Goal: Information Seeking & Learning: Learn about a topic

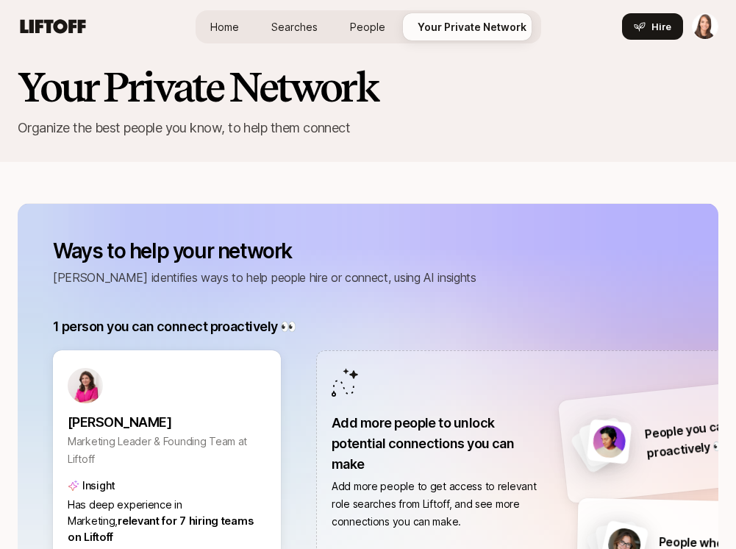
scroll to position [49, 0]
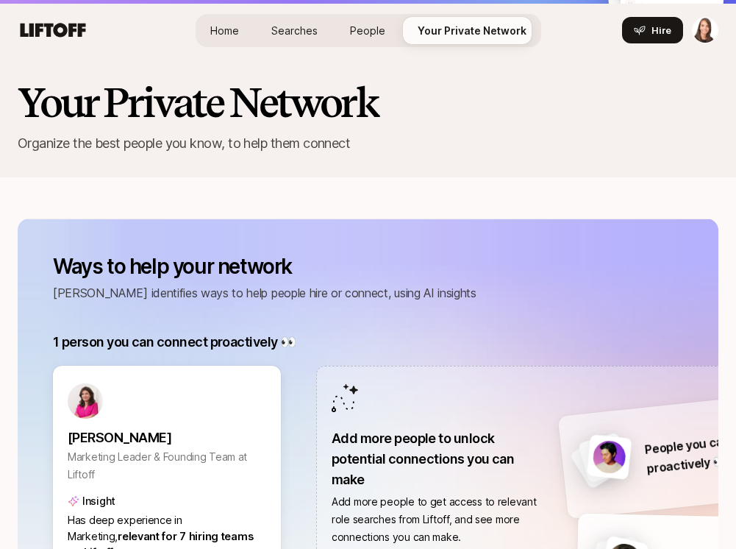
click at [79, 35] on icon at bounding box center [53, 30] width 65 height 14
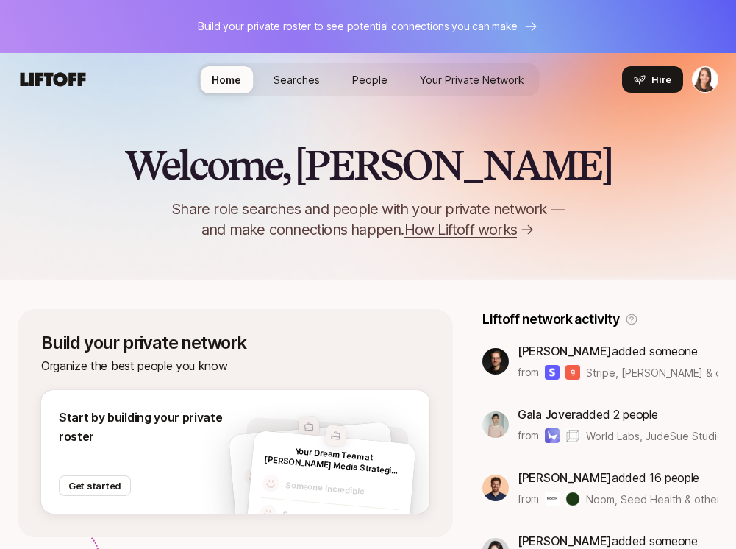
click at [301, 84] on span "Searches" at bounding box center [297, 79] width 46 height 15
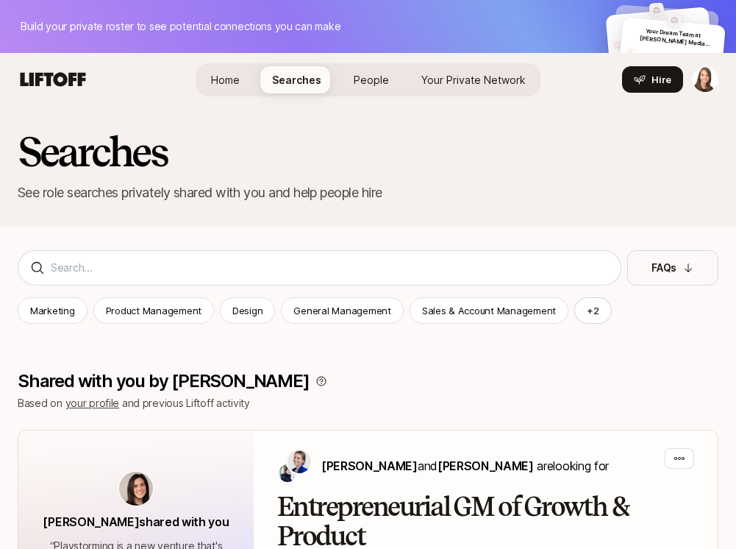
click at [642, 36] on span "Your Dream Team at Rubenstein Media Strategies LLC" at bounding box center [675, 40] width 71 height 26
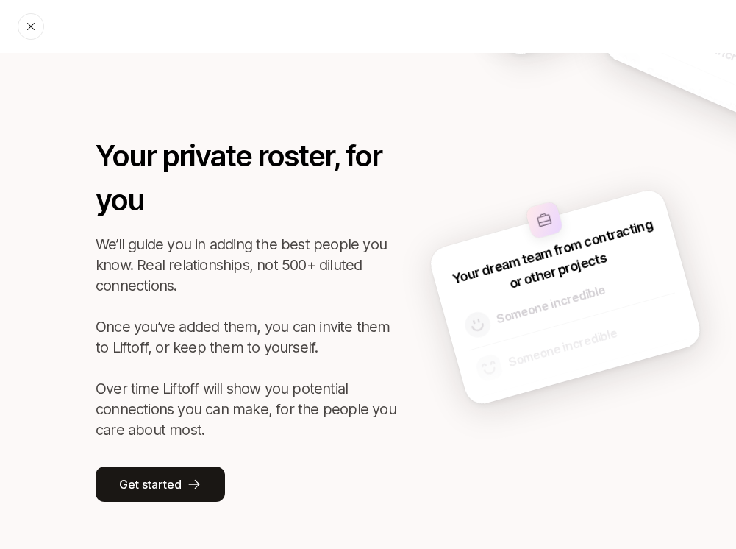
click at [32, 26] on icon at bounding box center [31, 27] width 12 height 12
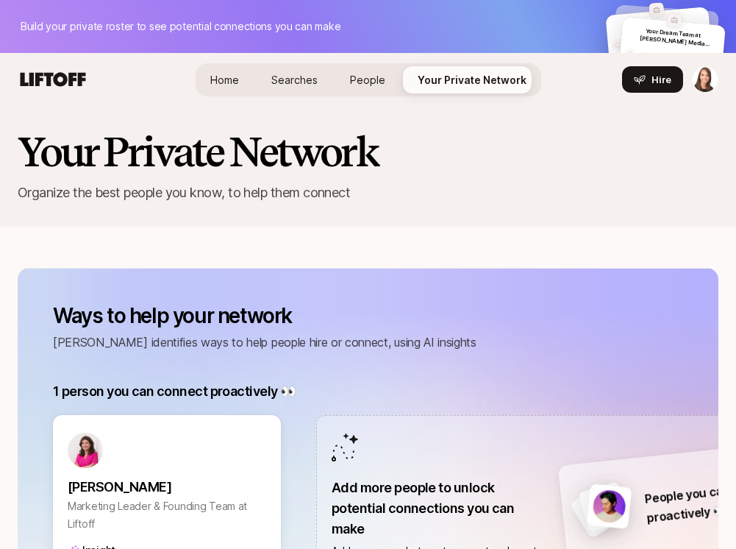
click at [235, 81] on span "Home" at bounding box center [224, 79] width 29 height 15
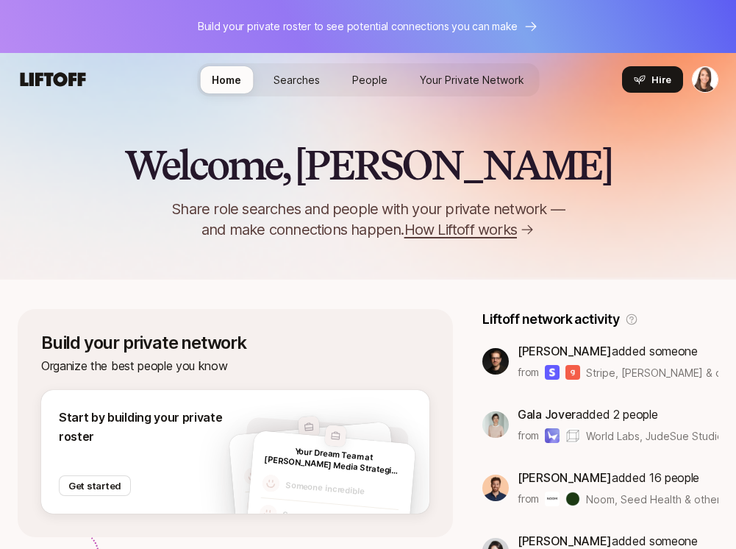
click at [48, 82] on icon at bounding box center [53, 79] width 65 height 14
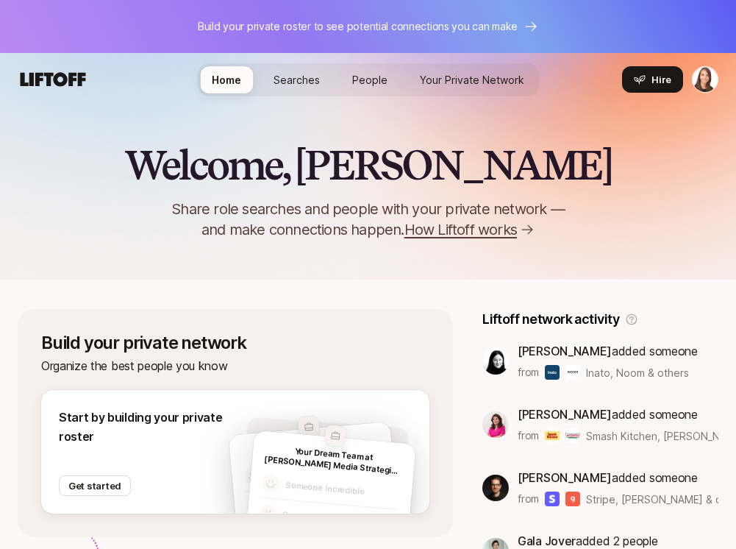
click at [35, 88] on icon at bounding box center [53, 79] width 71 height 21
click at [38, 76] on icon at bounding box center [53, 79] width 65 height 14
click at [59, 81] on icon at bounding box center [53, 79] width 71 height 21
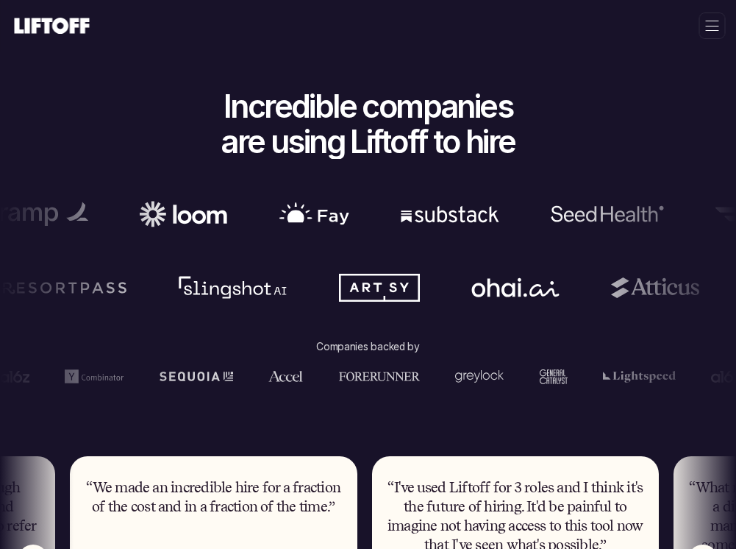
scroll to position [703, 0]
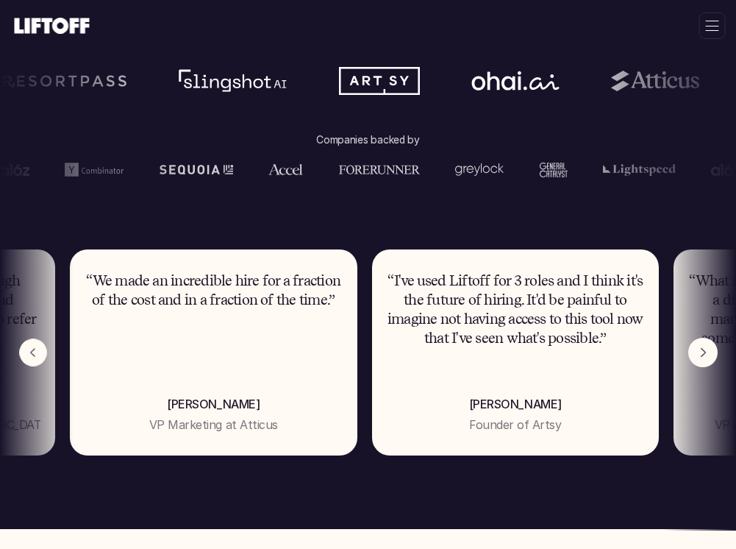
click at [35, 348] on img "Previous" at bounding box center [32, 351] width 27 height 27
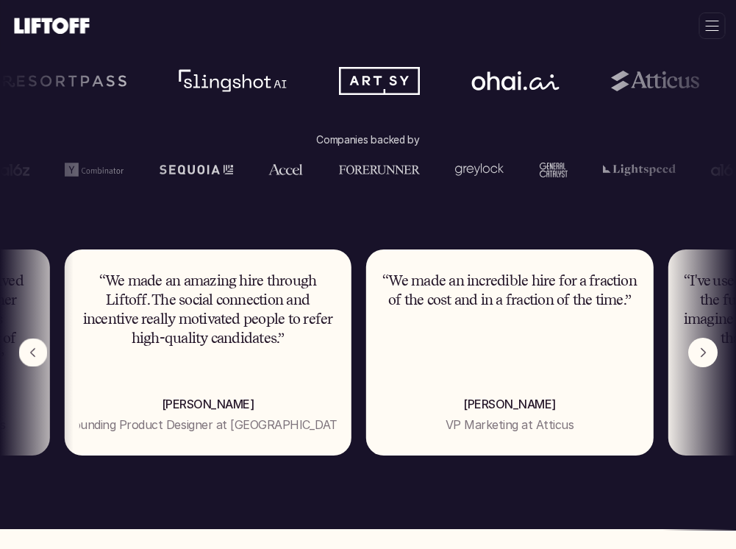
click at [35, 348] on img "Previous" at bounding box center [33, 352] width 29 height 29
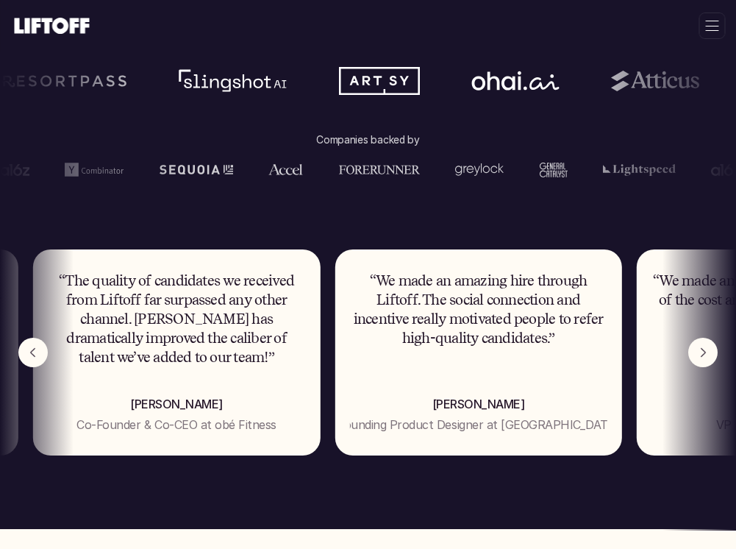
click at [35, 348] on img "Previous" at bounding box center [32, 352] width 29 height 29
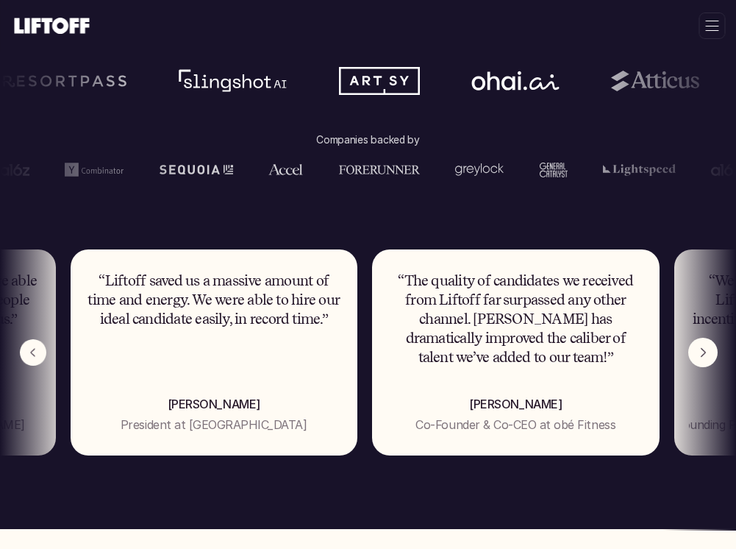
click at [35, 348] on img "Previous" at bounding box center [33, 352] width 26 height 26
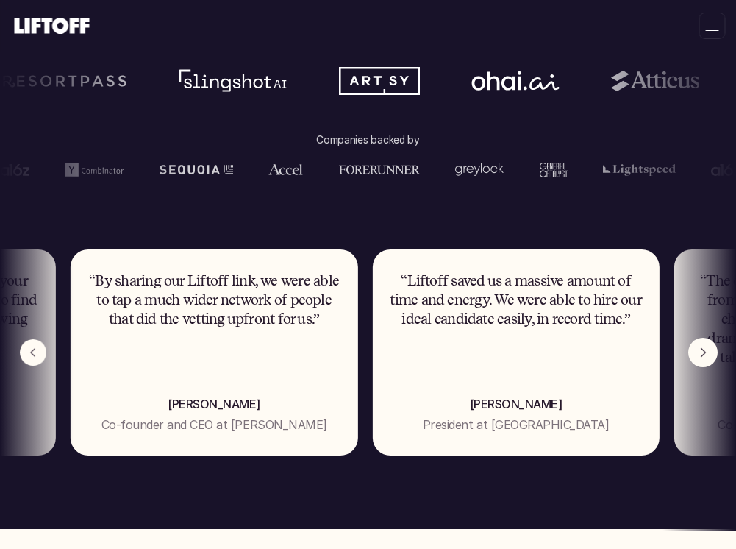
click at [35, 348] on img "Previous" at bounding box center [33, 352] width 26 height 26
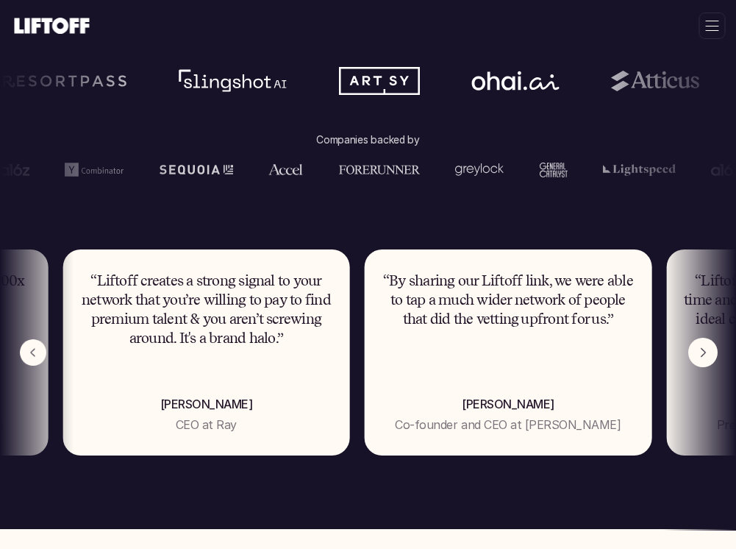
click at [35, 348] on img "Previous" at bounding box center [33, 352] width 26 height 26
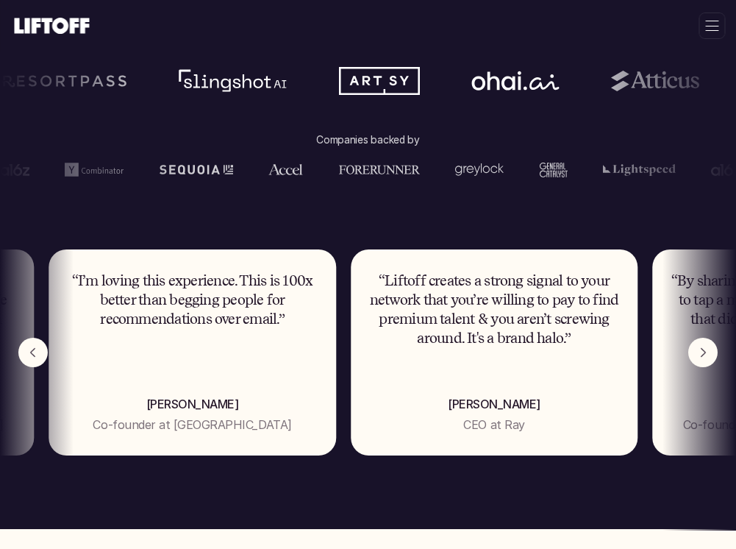
click at [35, 348] on img "Previous" at bounding box center [32, 352] width 29 height 29
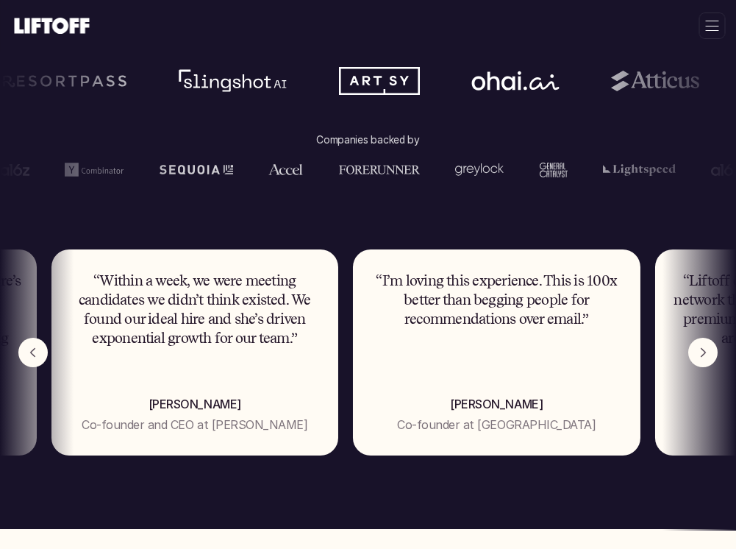
click at [35, 349] on img "Previous" at bounding box center [32, 352] width 29 height 29
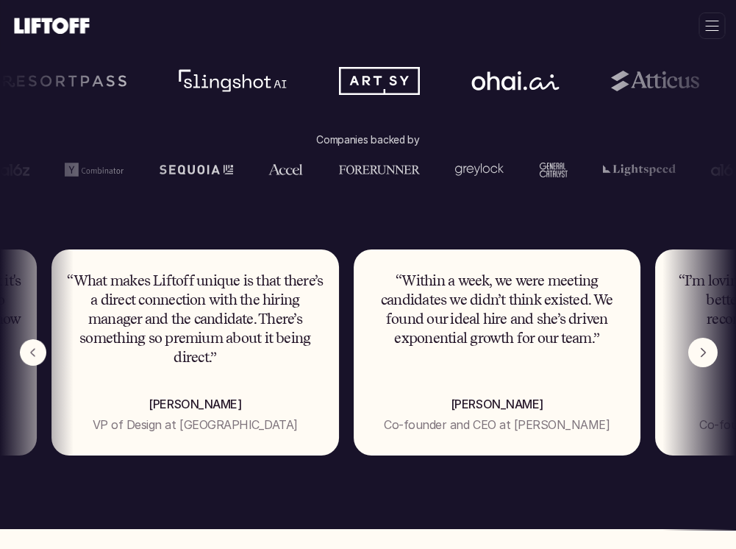
click at [35, 349] on img "Previous" at bounding box center [33, 352] width 26 height 26
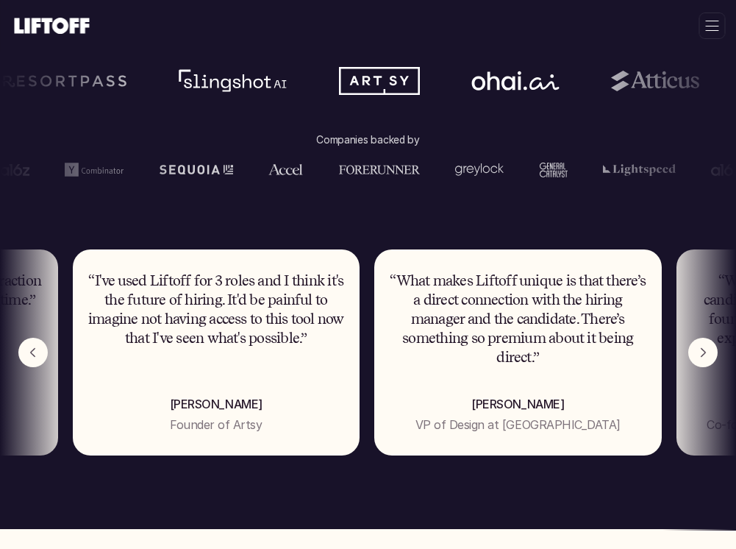
click at [709, 348] on img "Next" at bounding box center [702, 352] width 29 height 29
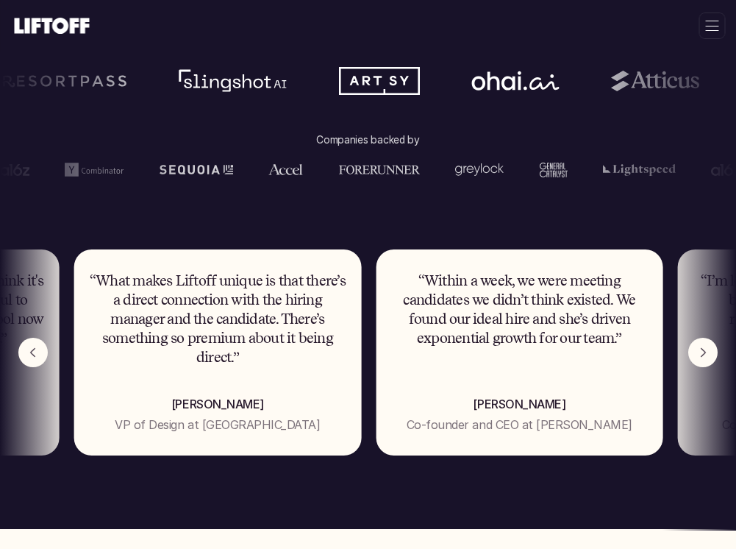
click at [709, 348] on img "Next" at bounding box center [702, 352] width 29 height 29
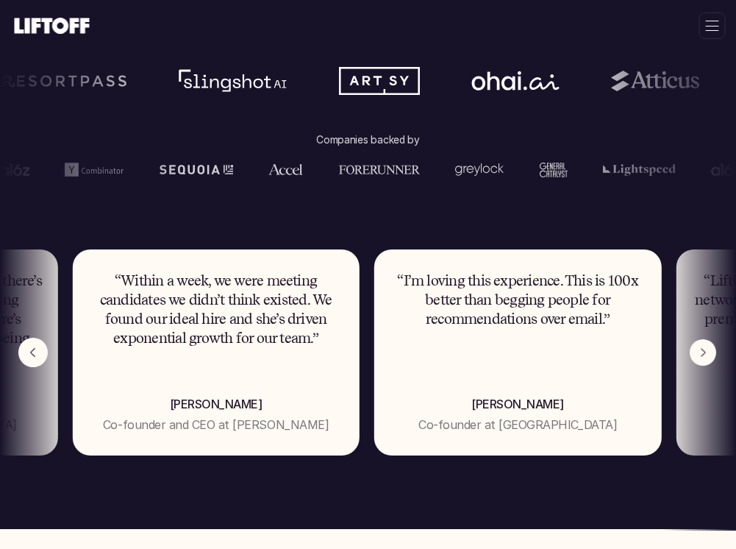
click at [709, 348] on img "Next" at bounding box center [703, 352] width 26 height 26
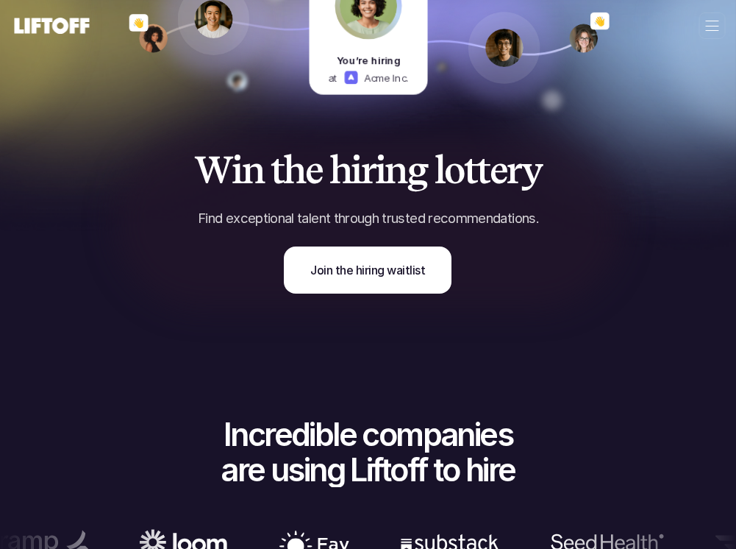
scroll to position [202, 0]
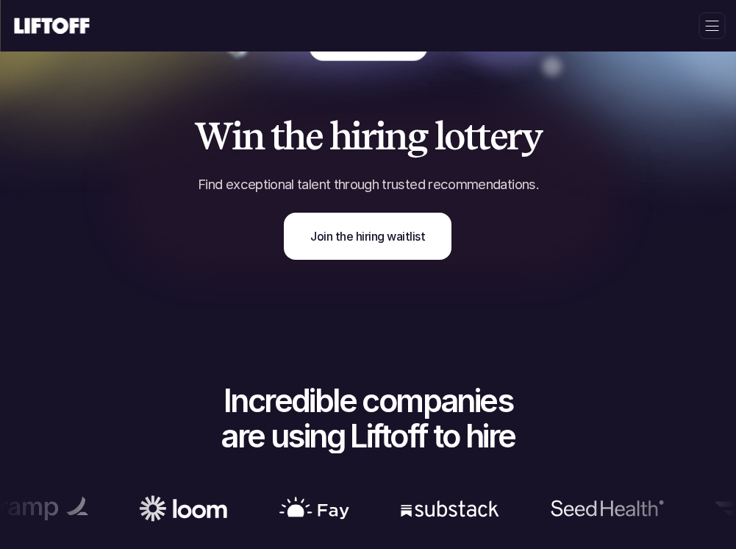
click at [710, 29] on div at bounding box center [712, 26] width 26 height 26
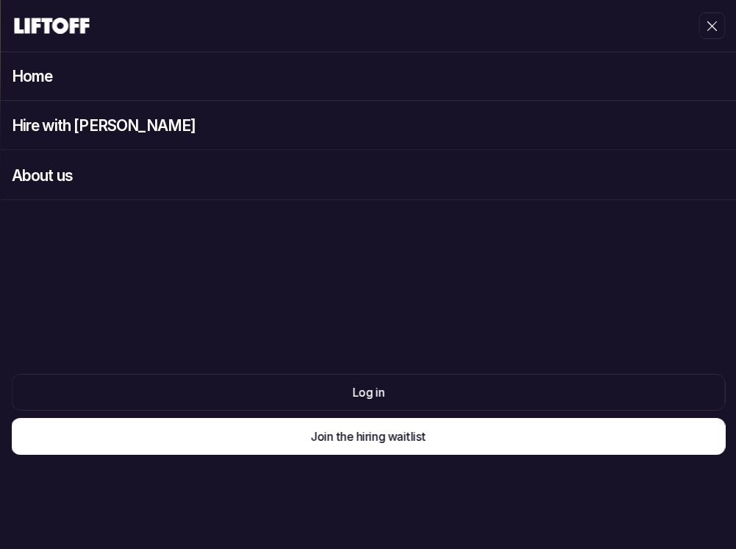
click at [50, 154] on div "About us" at bounding box center [368, 175] width 736 height 49
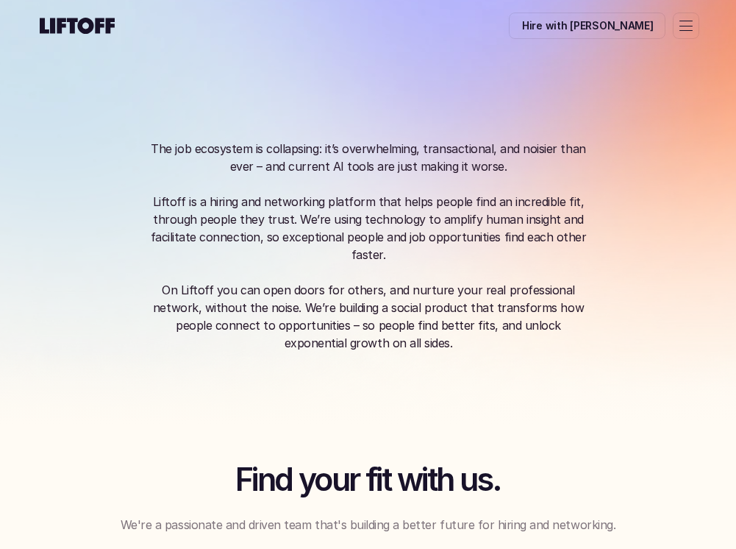
scroll to position [63, 0]
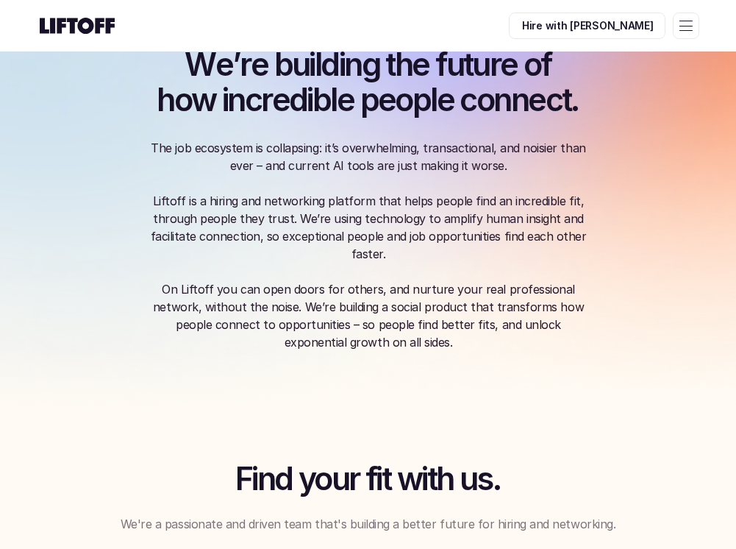
click at [638, 24] on p "Hire with [PERSON_NAME]" at bounding box center [588, 25] width 132 height 15
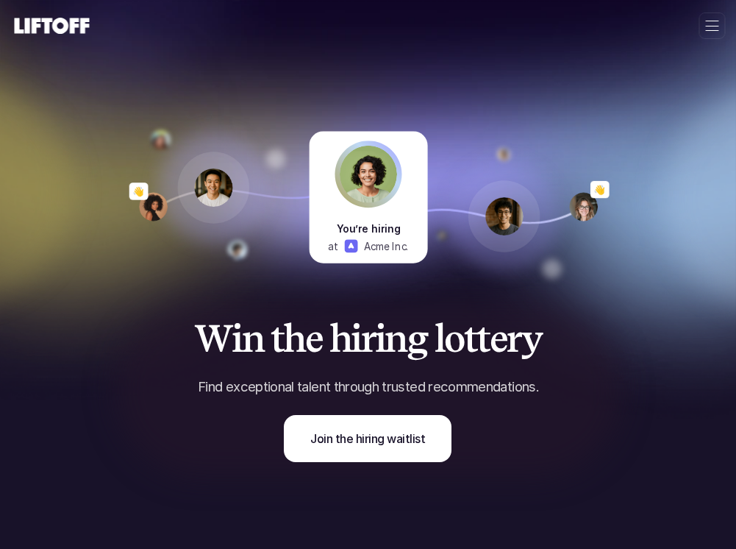
click at [707, 21] on div at bounding box center [711, 21] width 13 height 1
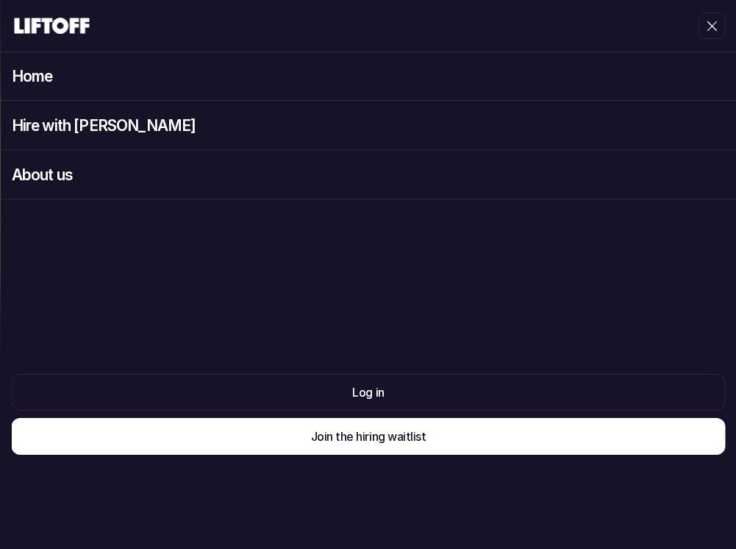
click at [631, 177] on div "About us" at bounding box center [368, 174] width 736 height 49
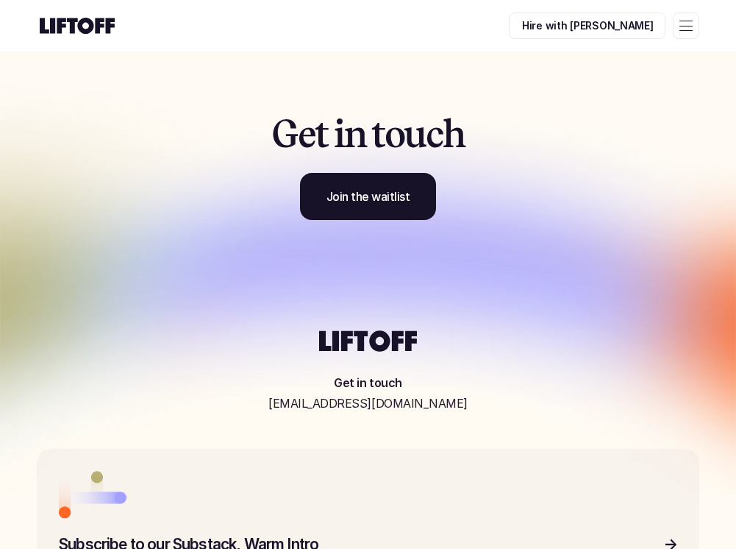
scroll to position [1300, 0]
